Goal: Information Seeking & Learning: Learn about a topic

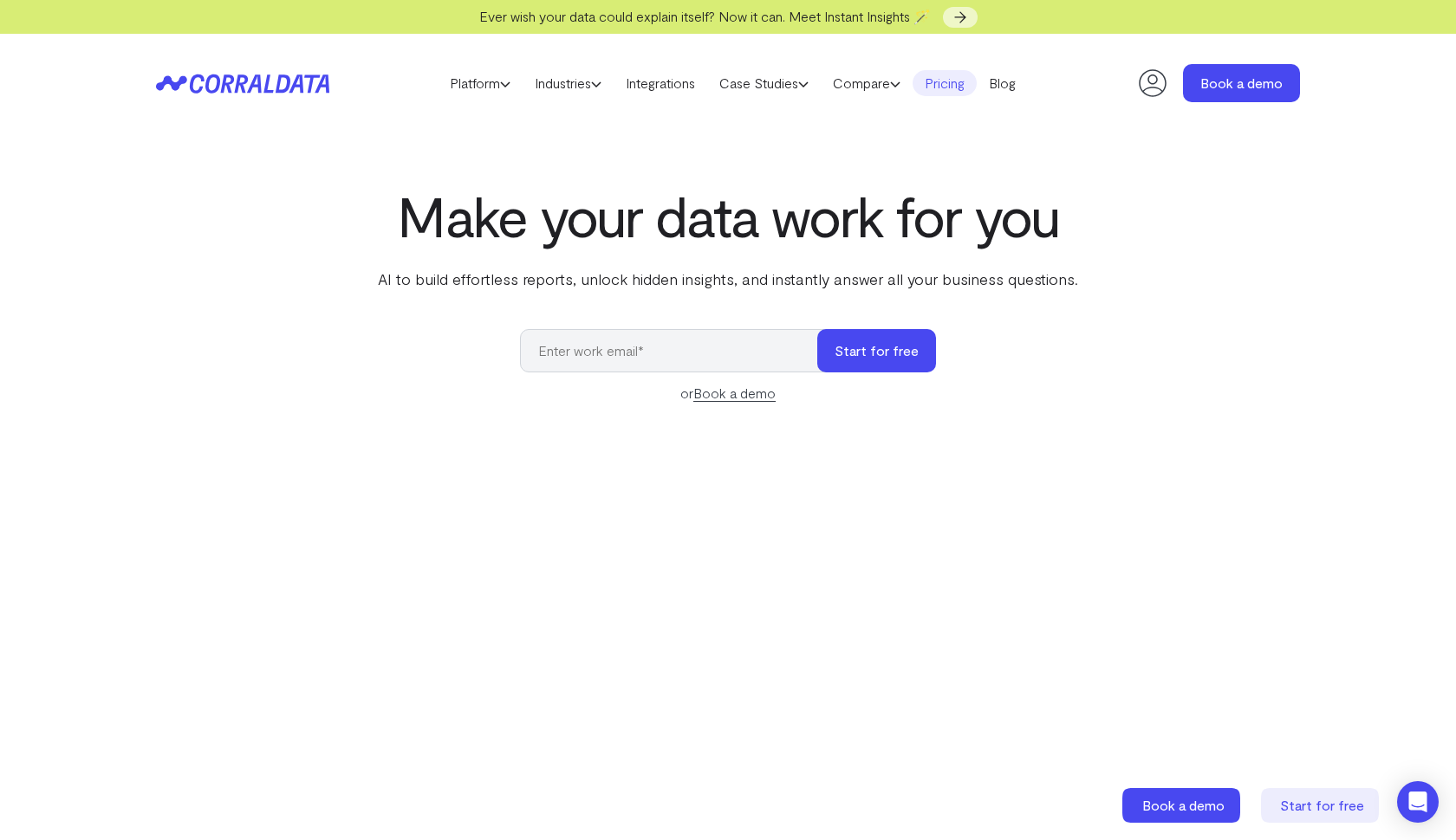
click at [952, 86] on link "Pricing" at bounding box center [944, 83] width 64 height 26
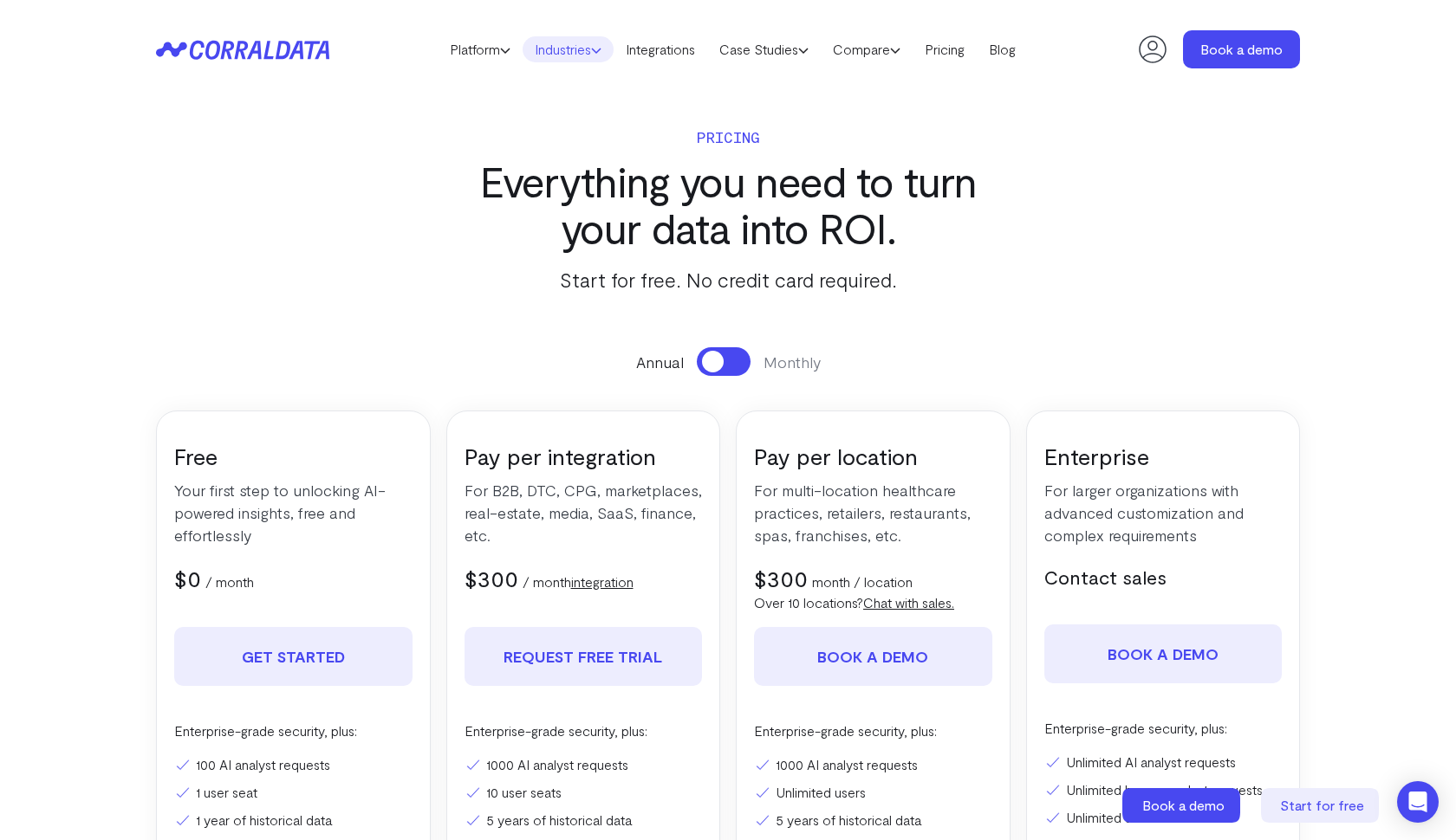
click at [566, 49] on link "Industries" at bounding box center [568, 49] width 91 height 26
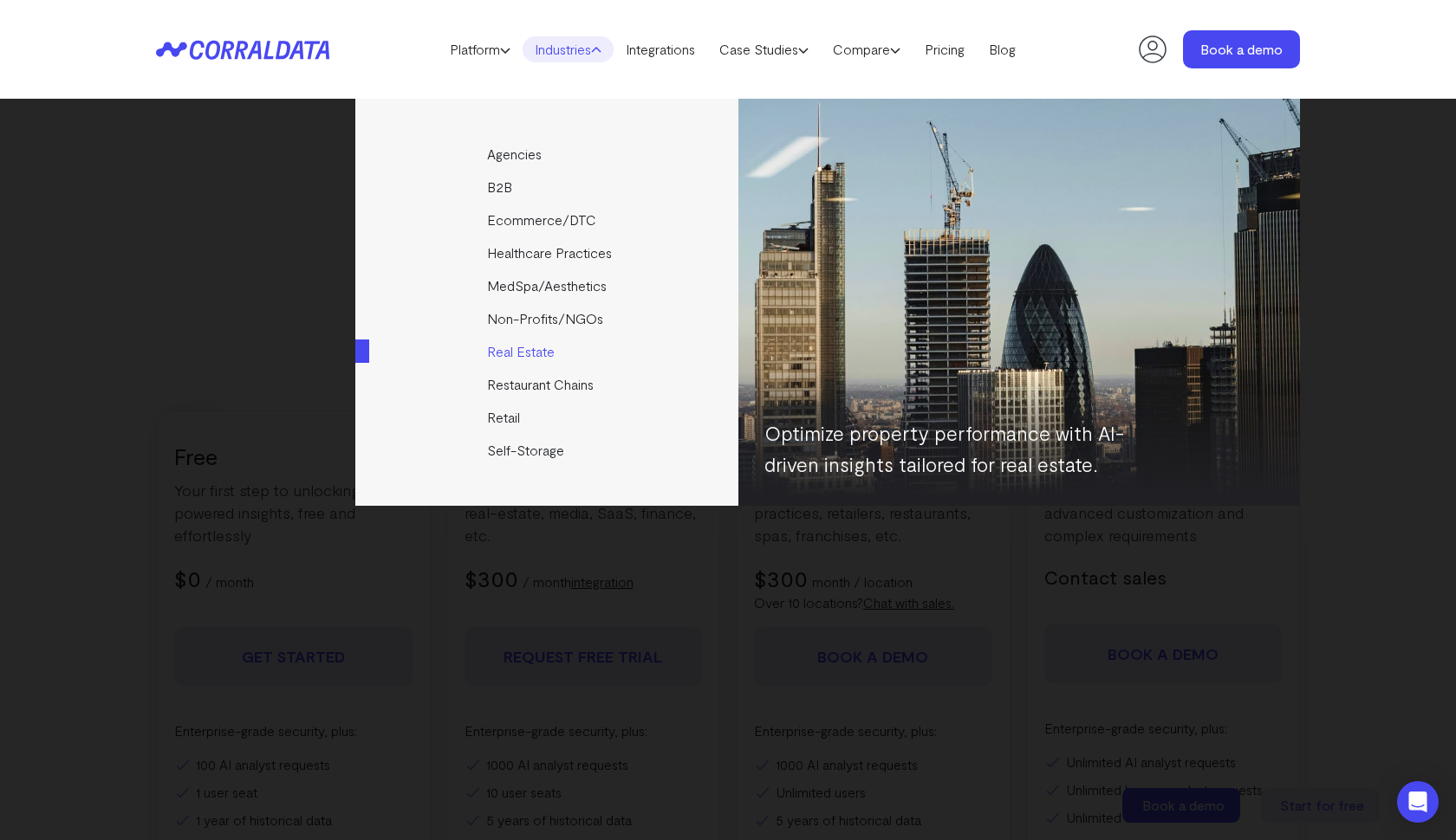
click at [514, 349] on link "Real Estate" at bounding box center [549, 351] width 386 height 32
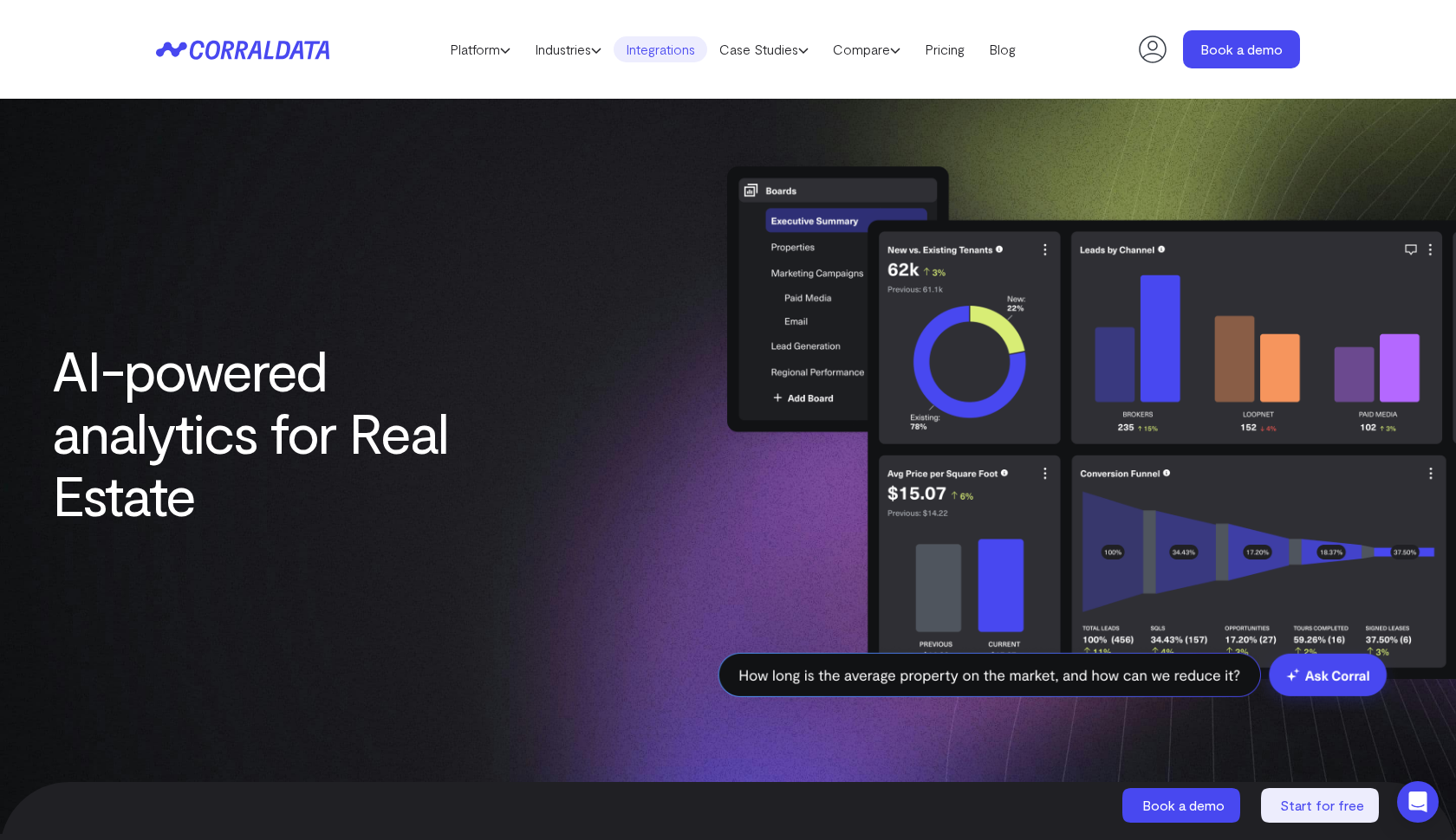
click at [651, 48] on link "Integrations" at bounding box center [660, 49] width 94 height 26
click at [732, 530] on img at bounding box center [1061, 432] width 789 height 614
click at [720, 547] on img at bounding box center [1061, 432] width 789 height 614
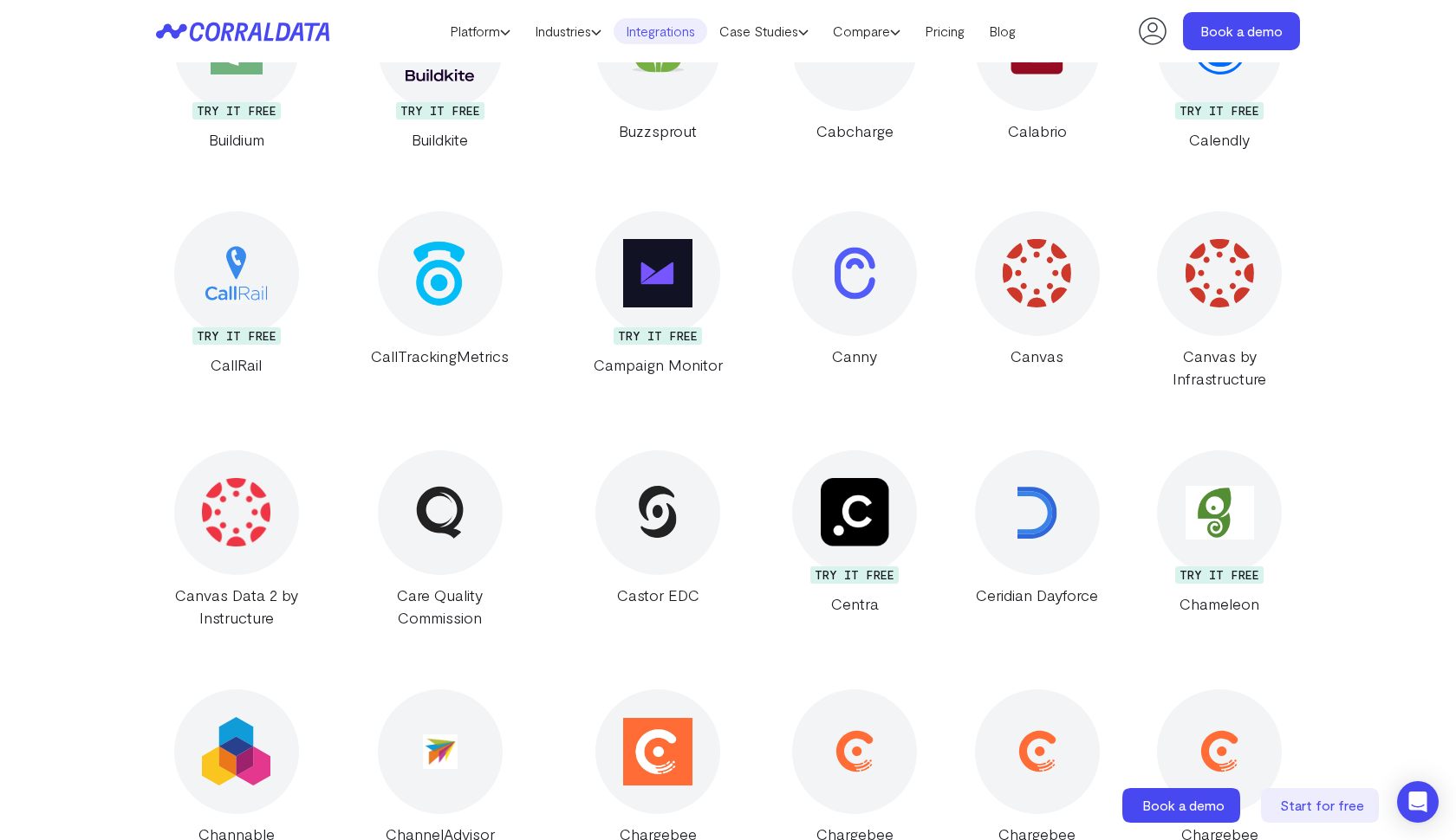
scroll to position [4857, 0]
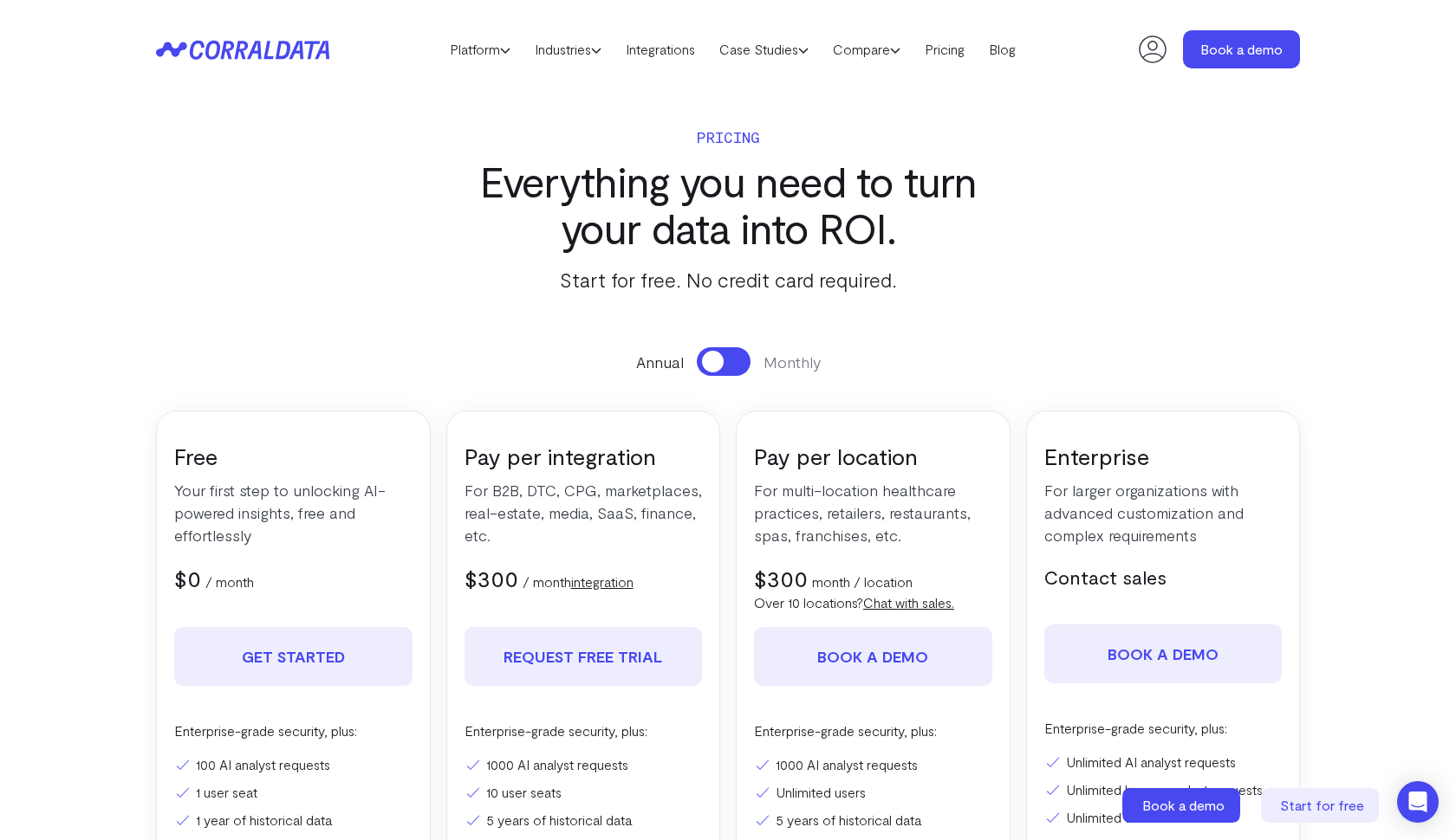
click at [731, 520] on div "Free Your first step to unlocking AI-powered insights, free and effortlessly $0…" at bounding box center [727, 679] width 1144 height 539
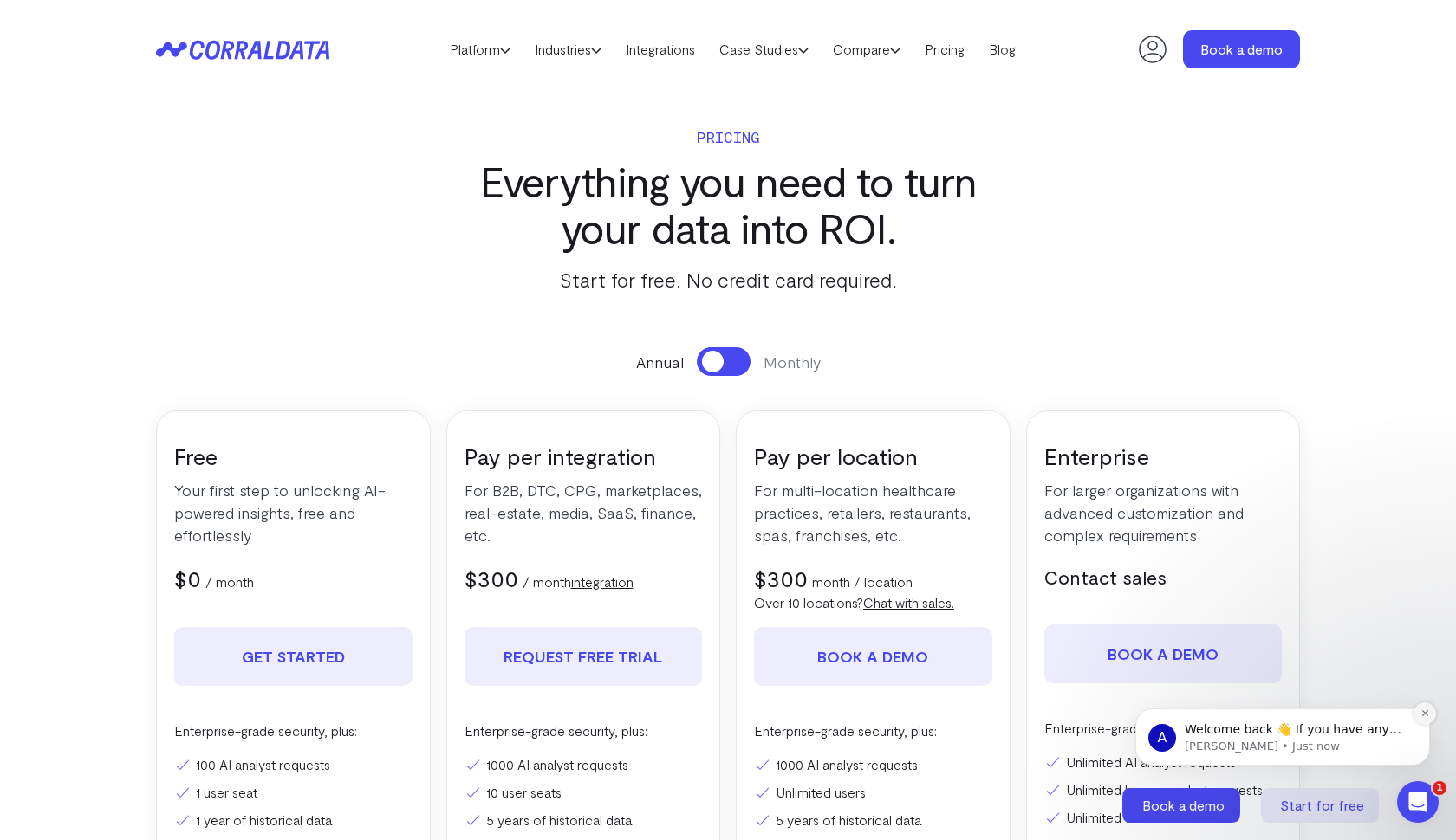
click at [1426, 711] on icon "Dismiss notification" at bounding box center [1425, 714] width 10 height 10
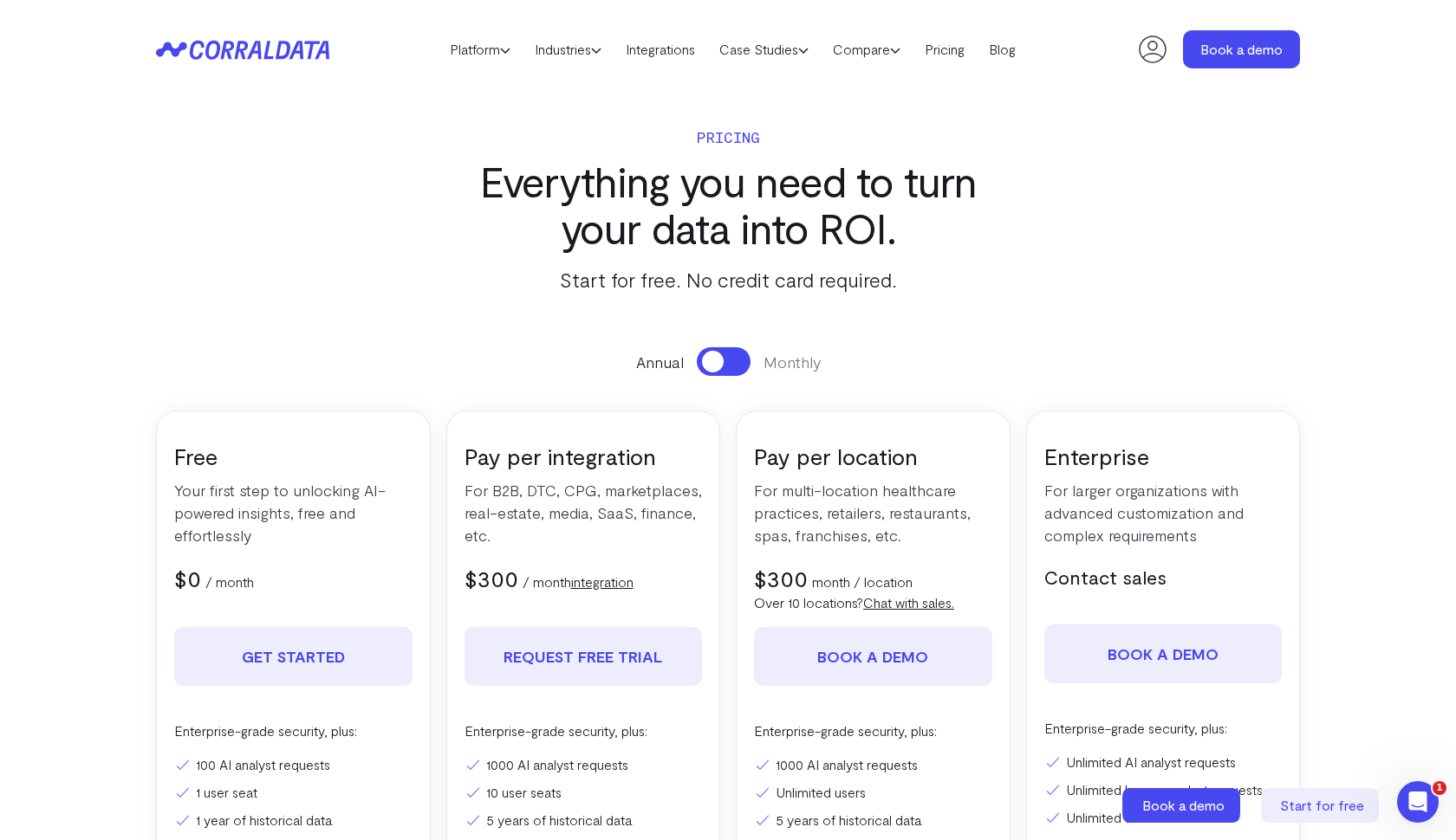
click at [729, 744] on div "Free Your first step to unlocking AI-powered insights, free and effortlessly $0…" at bounding box center [727, 679] width 1144 height 539
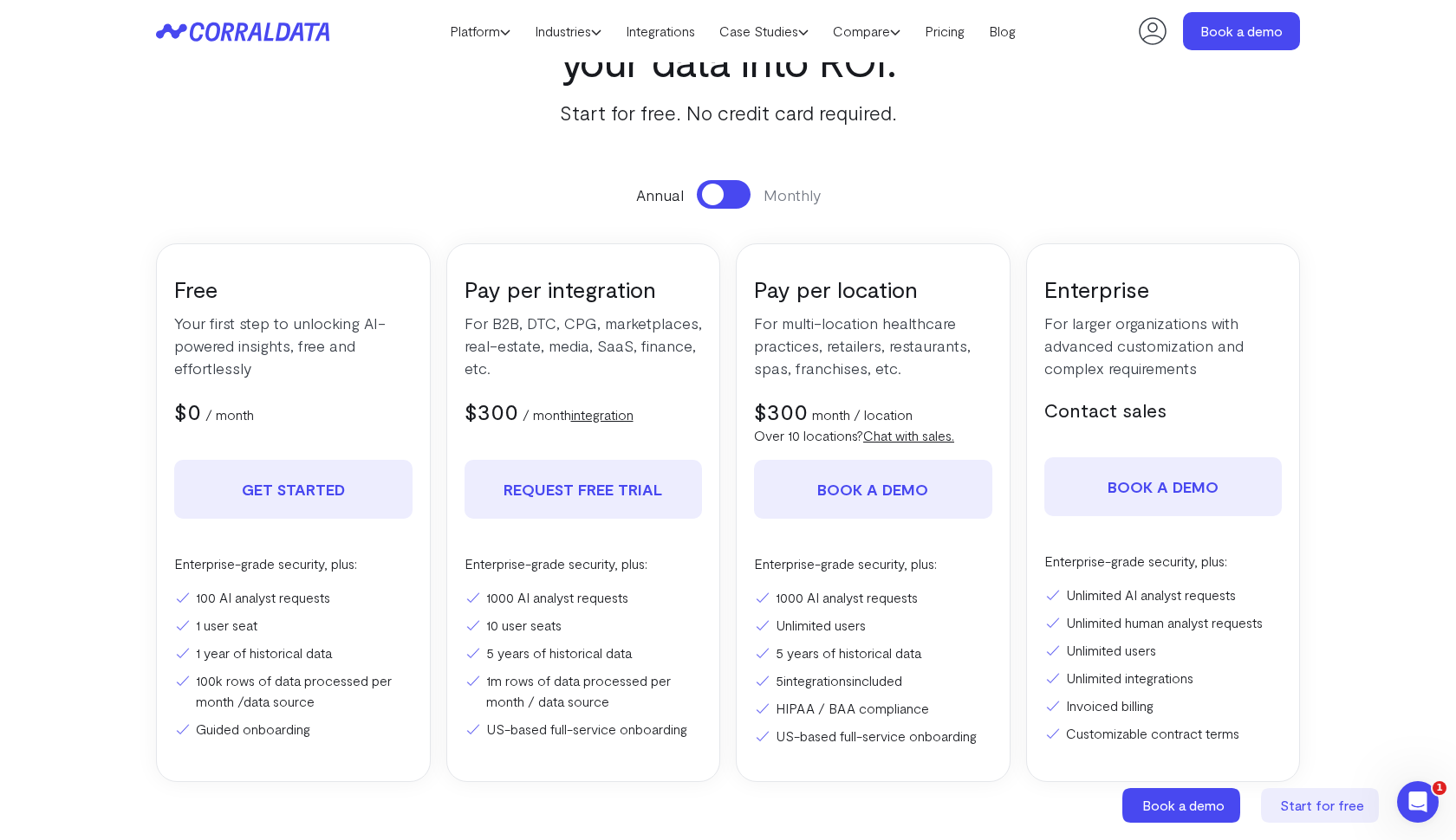
scroll to position [141, 0]
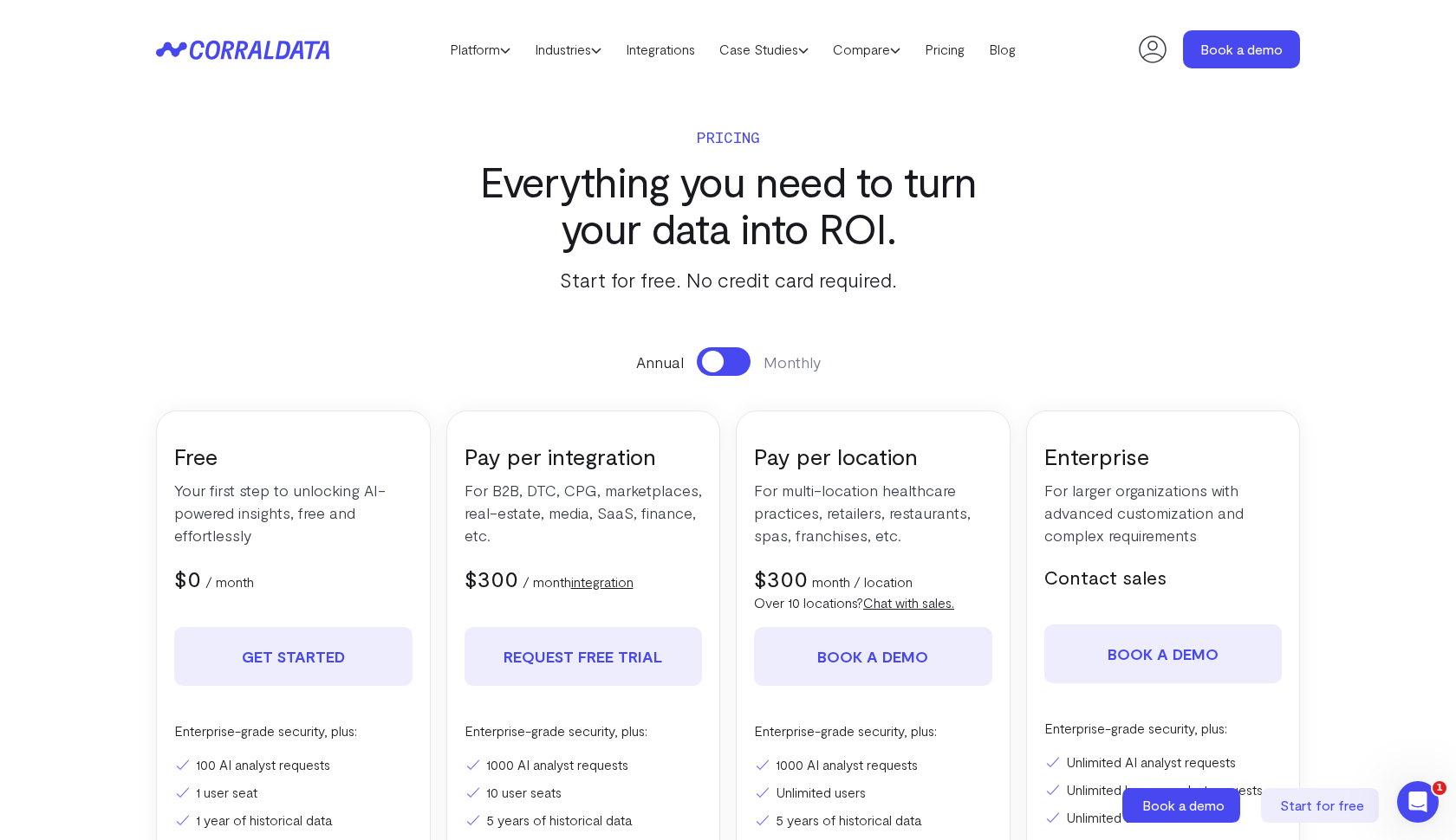
scroll to position [1, 0]
